Goal: Information Seeking & Learning: Check status

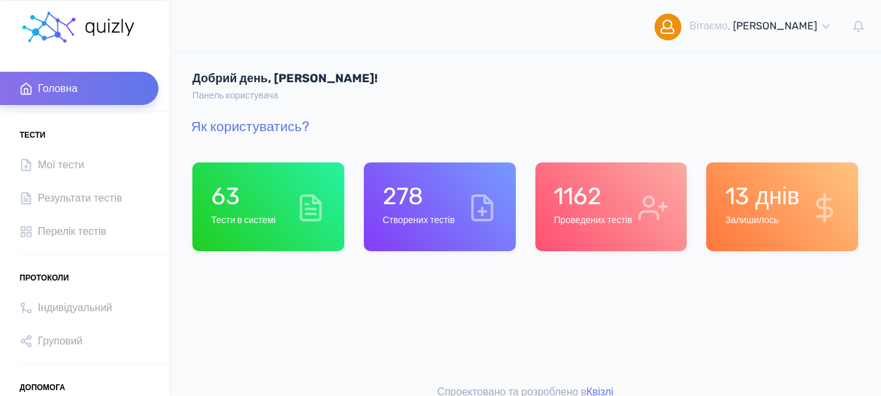
click at [596, 203] on h1 "1162" at bounding box center [593, 196] width 78 height 28
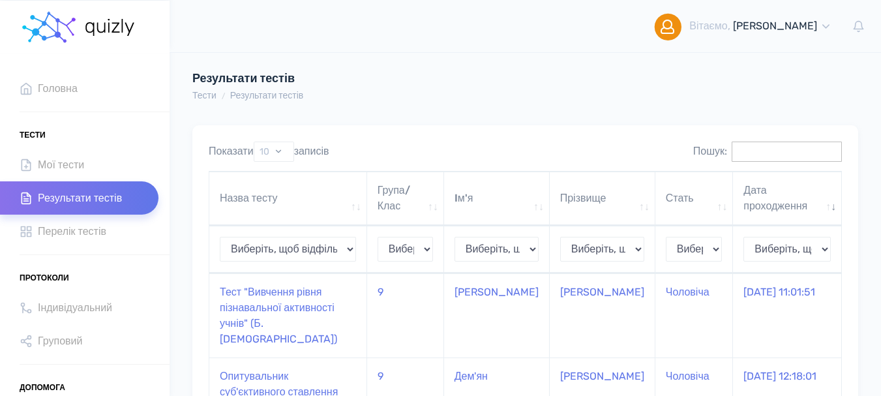
click at [734, 149] on input "Пошук:" at bounding box center [787, 152] width 110 height 20
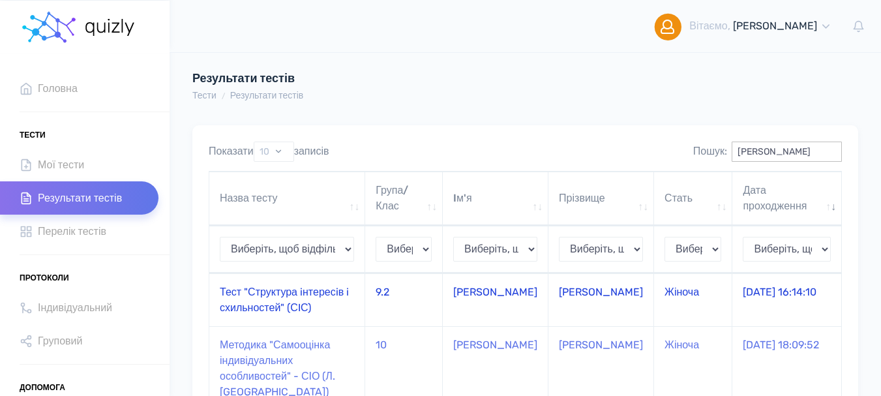
type input "лера"
click at [286, 302] on td "Тест "Структура iнтересiв i схильностей" (СIС)" at bounding box center [287, 299] width 156 height 53
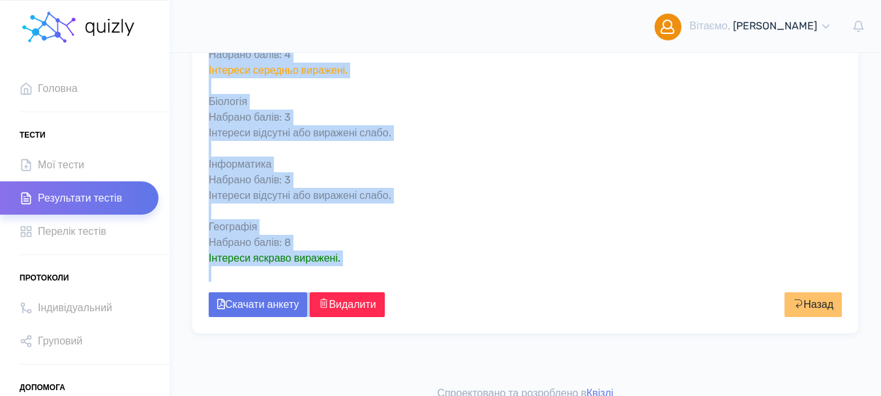
scroll to position [809, 0]
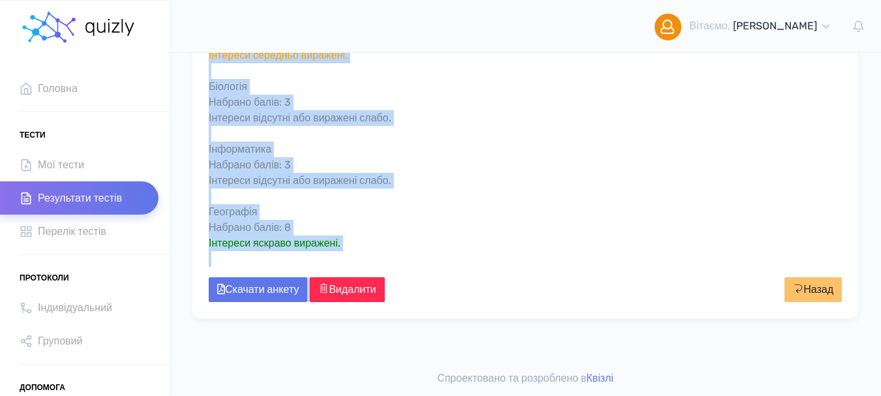
drag, startPoint x: 209, startPoint y: 151, endPoint x: 333, endPoint y: 290, distance: 186.2
copy div "Тест "Структура iнтересiв i схильностей" (СIС) Дата проведення: 22.04.2025 16:1…"
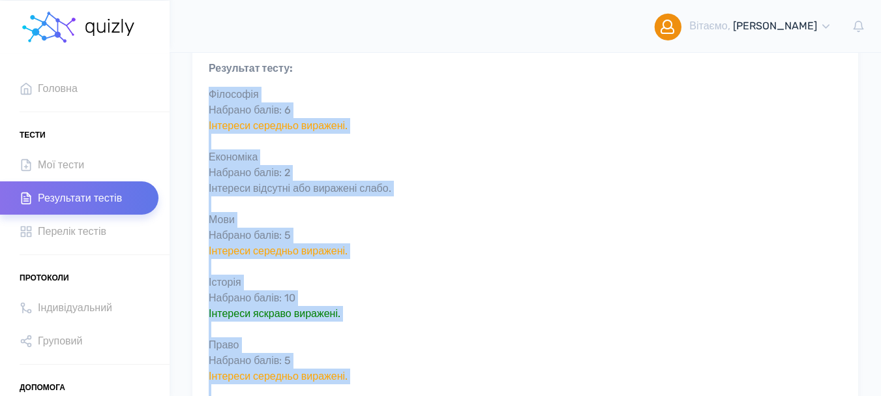
scroll to position [92, 0]
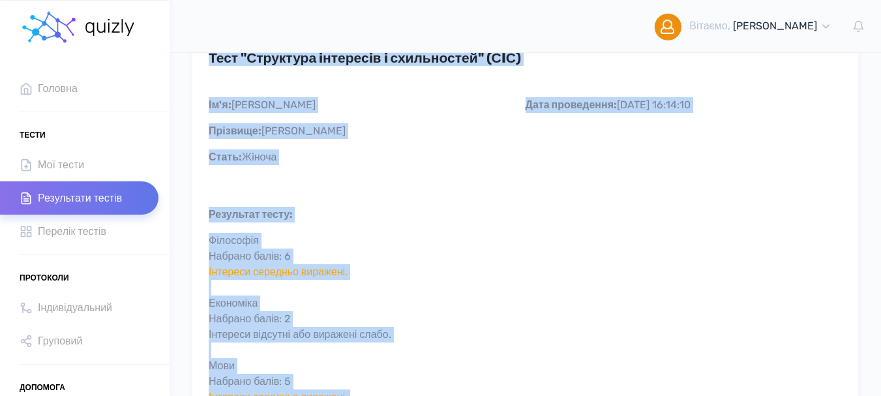
drag, startPoint x: 360, startPoint y: 250, endPoint x: 212, endPoint y: 67, distance: 235.6
copy div "Тест "Структура iнтересiв i схильностей" (СIС) Дата проведення: 22.04.2025 16:1…"
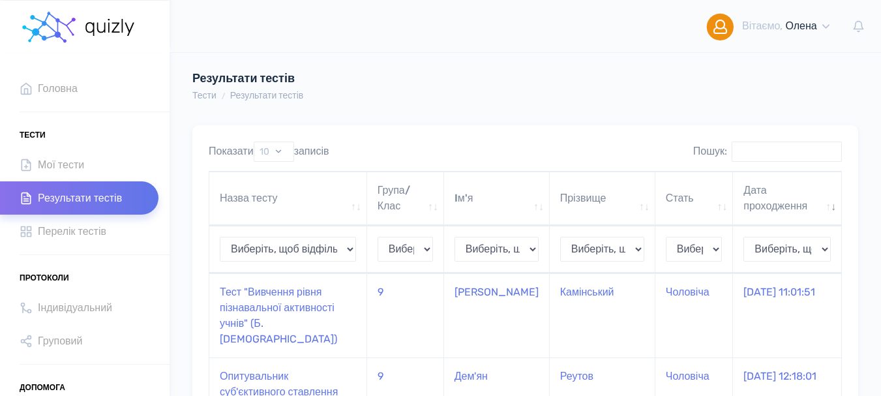
click at [744, 149] on input "Пошук:" at bounding box center [787, 152] width 110 height 20
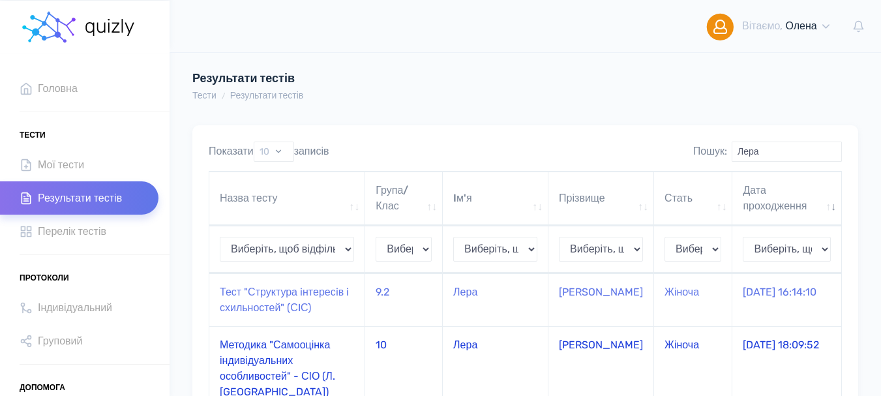
type input "Лера"
click at [295, 356] on td "Методика "Самооцінка індивідуальних особливостей" - СІО (Л. [GEOGRAPHIC_DATA])" at bounding box center [287, 368] width 156 height 84
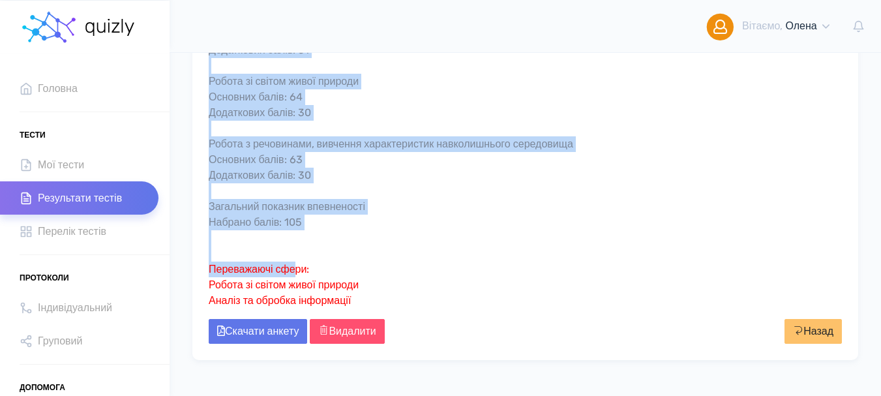
scroll to position [587, 0]
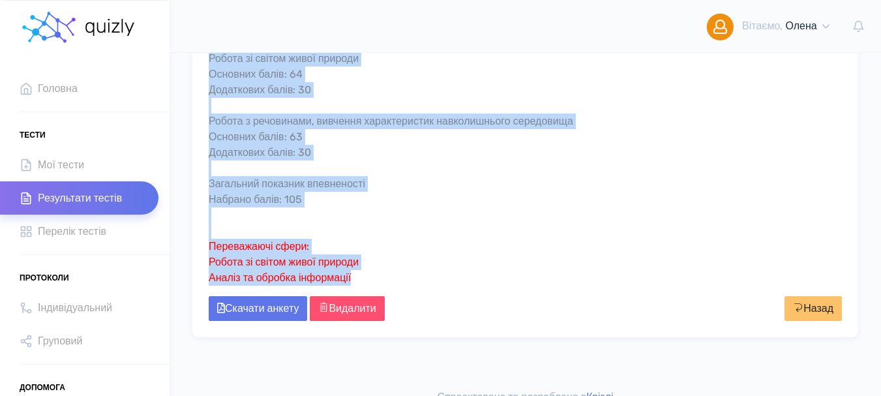
drag, startPoint x: 209, startPoint y: 148, endPoint x: 369, endPoint y: 274, distance: 203.9
copy div "Loremips "Dolorsitam consecteturadi elitseddoeiu" - TEM (I. Utlaboree) Dolo mag…"
